Goal: Navigation & Orientation: Go to known website

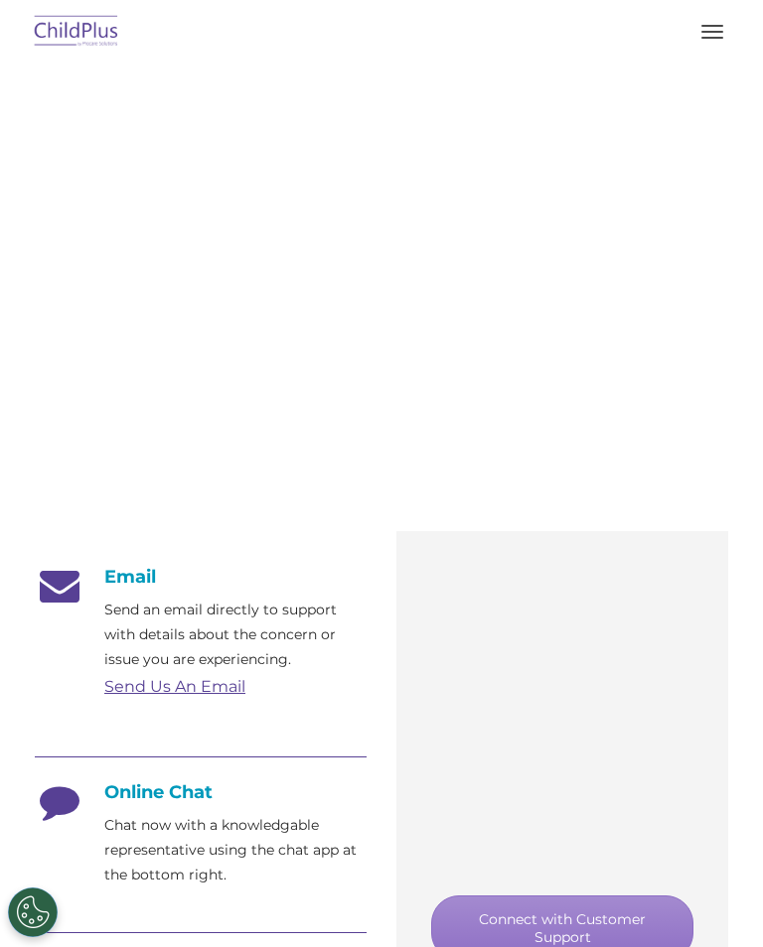
click at [73, 23] on img at bounding box center [76, 32] width 93 height 47
